Goal: Find specific page/section: Find specific page/section

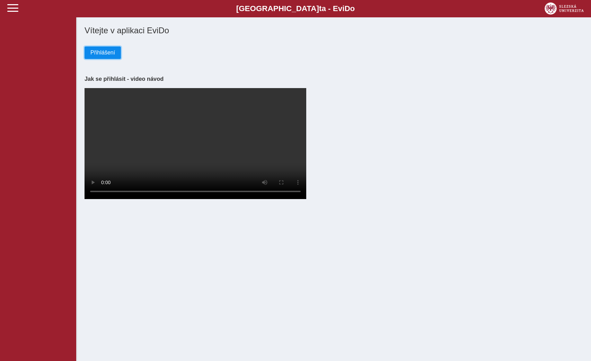
click at [108, 55] on span "Přihlášení" at bounding box center [102, 53] width 25 height 6
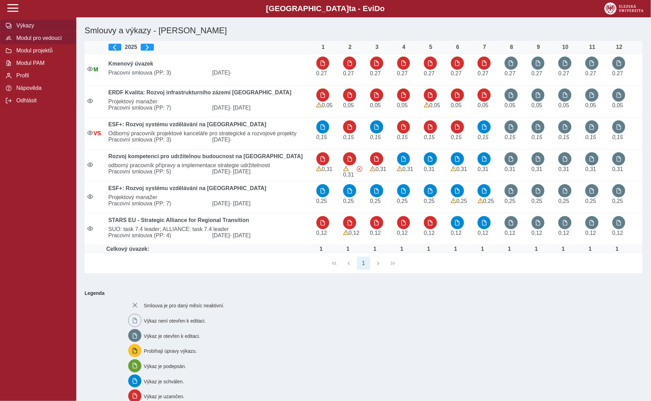
click at [37, 37] on span "Modul pro vedoucí" at bounding box center [42, 38] width 56 height 6
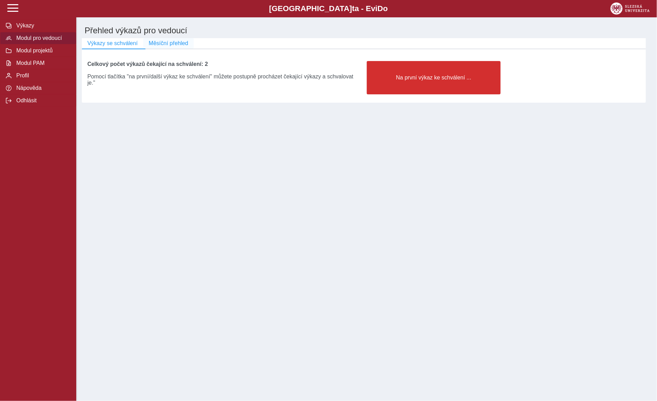
click at [184, 44] on span "Měsíční přehled" at bounding box center [169, 43] width 40 height 6
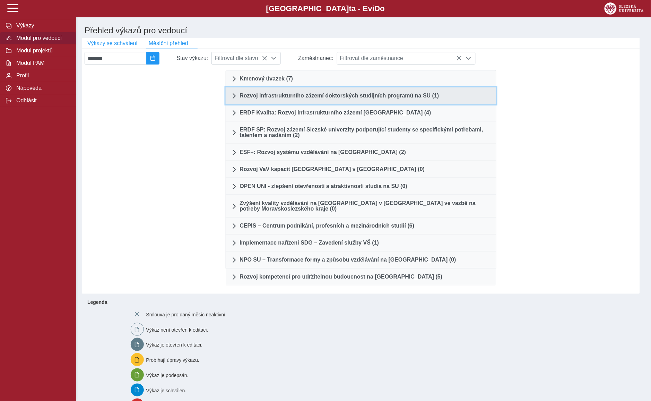
click at [265, 98] on span "Rozvoj infrastrukturního zázemí doktorských studijních programů na SU (1)" at bounding box center [339, 96] width 199 height 6
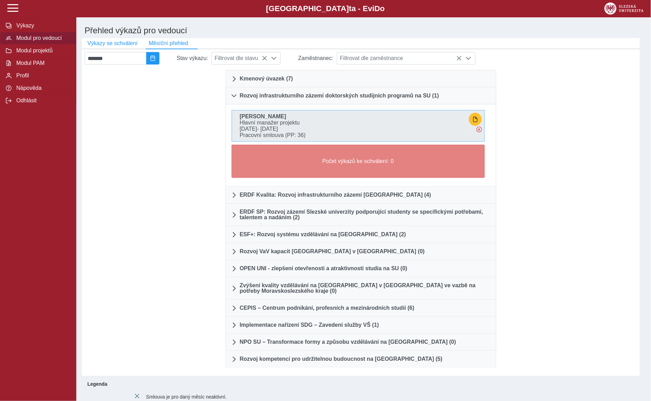
click at [265, 119] on b "[PERSON_NAME]" at bounding box center [263, 116] width 46 height 6
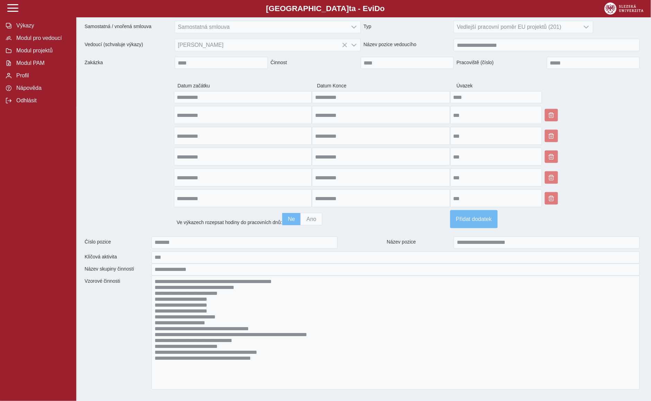
scroll to position [165, 0]
